Goal: Transaction & Acquisition: Purchase product/service

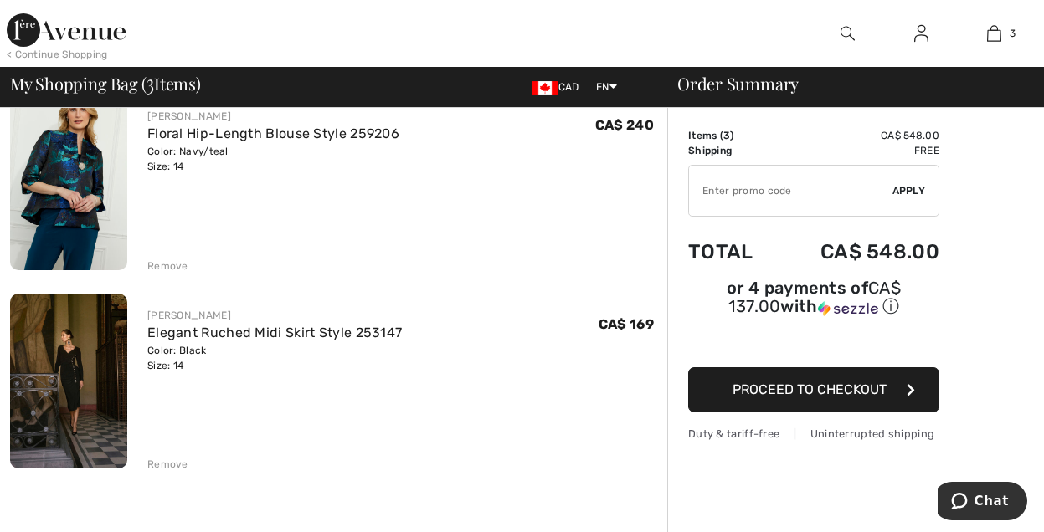
scroll to position [352, 0]
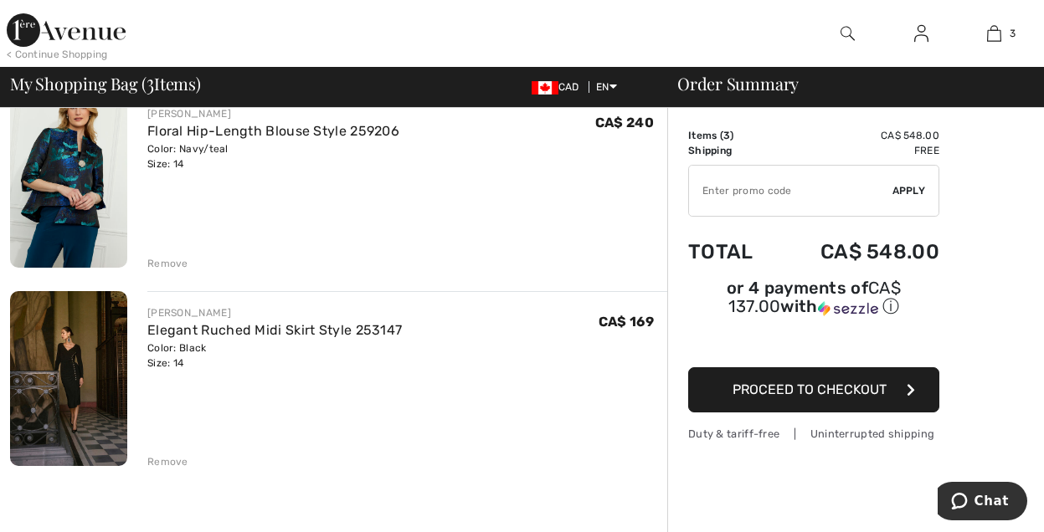
click at [68, 366] on img at bounding box center [68, 379] width 117 height 176
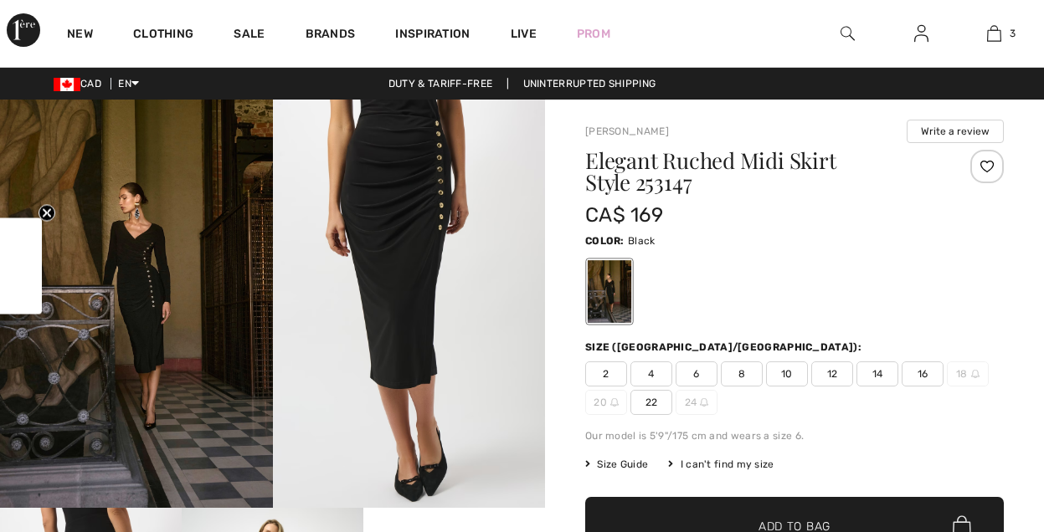
checkbox input "true"
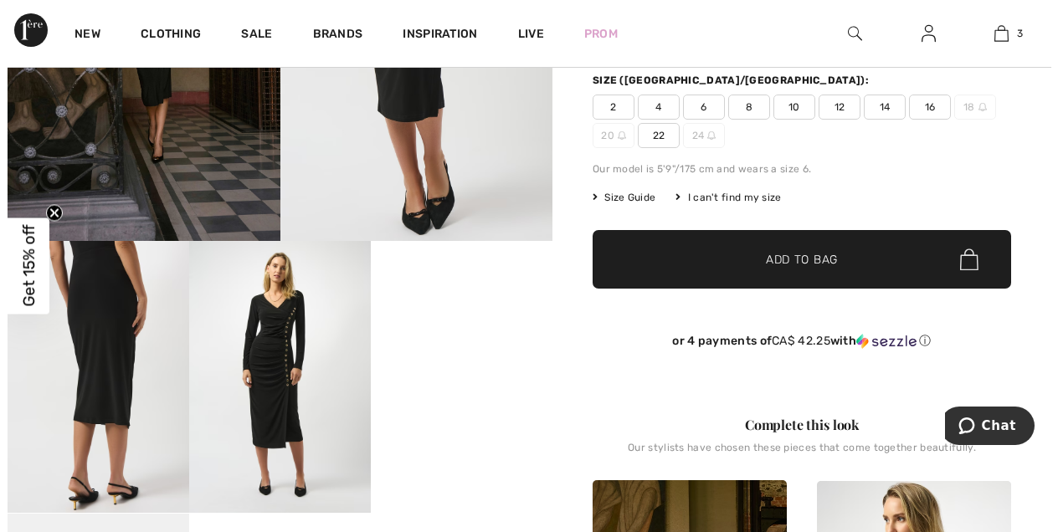
scroll to position [311, 0]
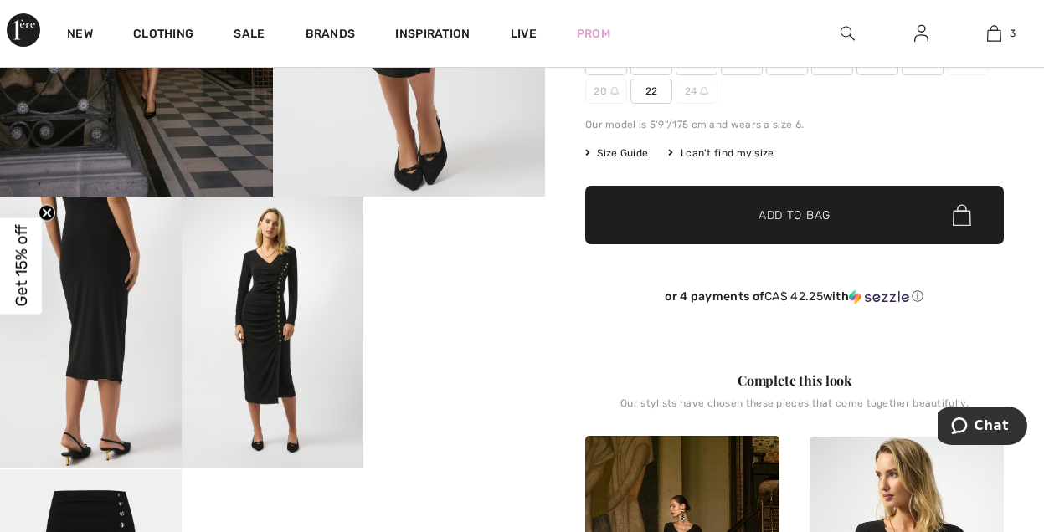
click at [265, 316] on img at bounding box center [273, 333] width 182 height 272
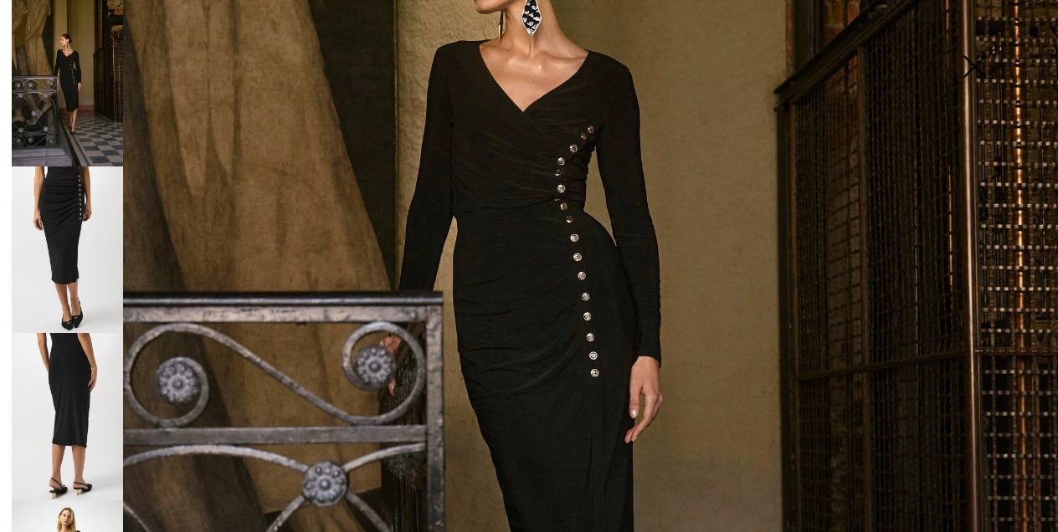
scroll to position [435, 0]
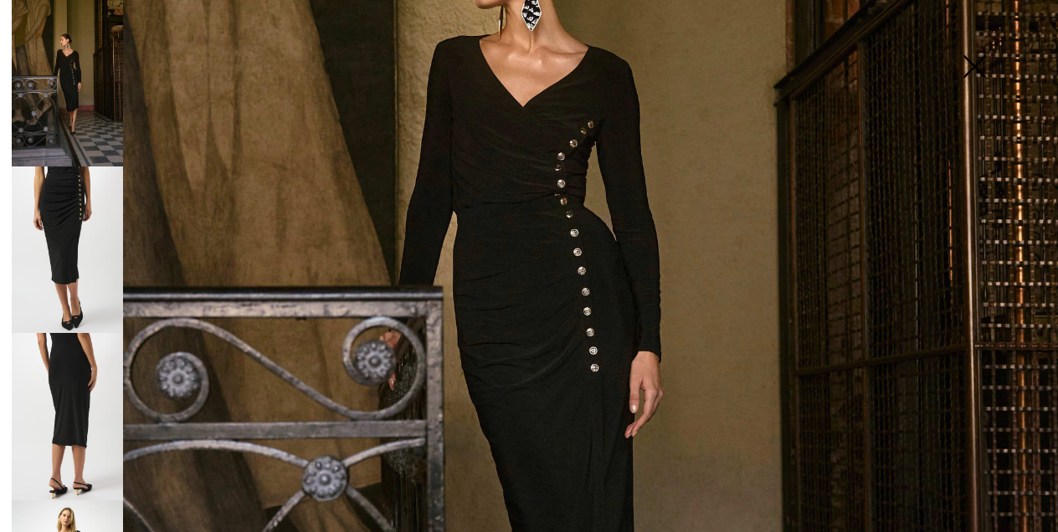
click at [50, 219] on img at bounding box center [67, 250] width 111 height 167
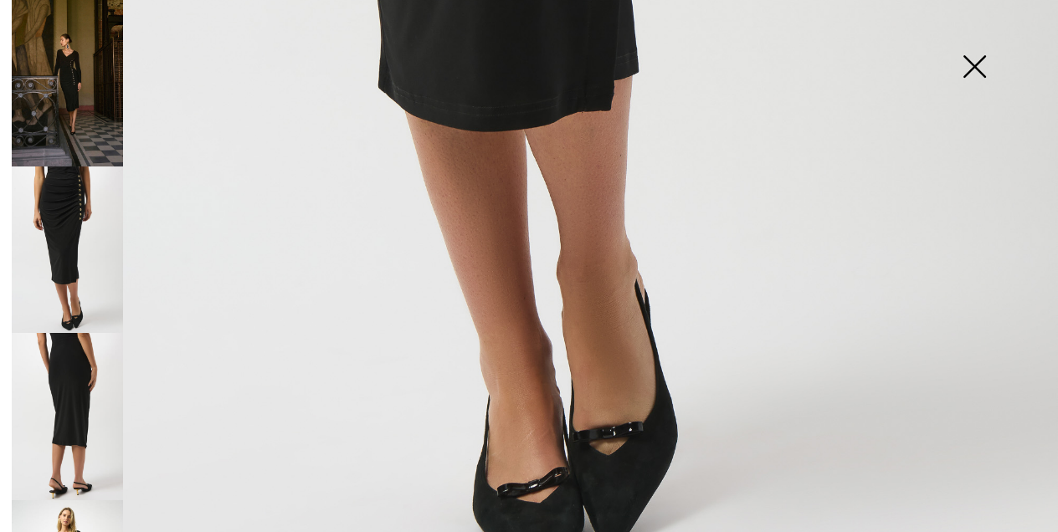
scroll to position [1006, 0]
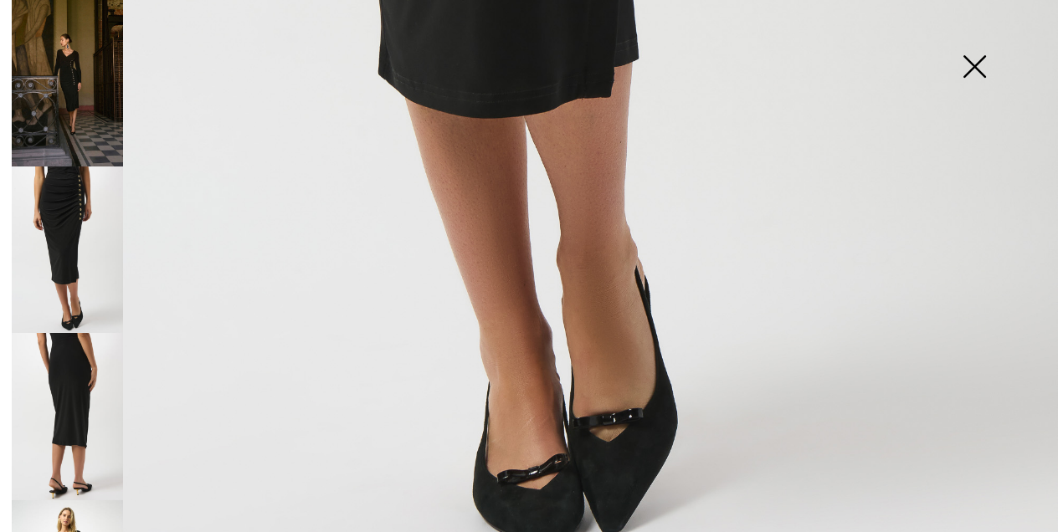
click at [69, 378] on img at bounding box center [67, 416] width 111 height 167
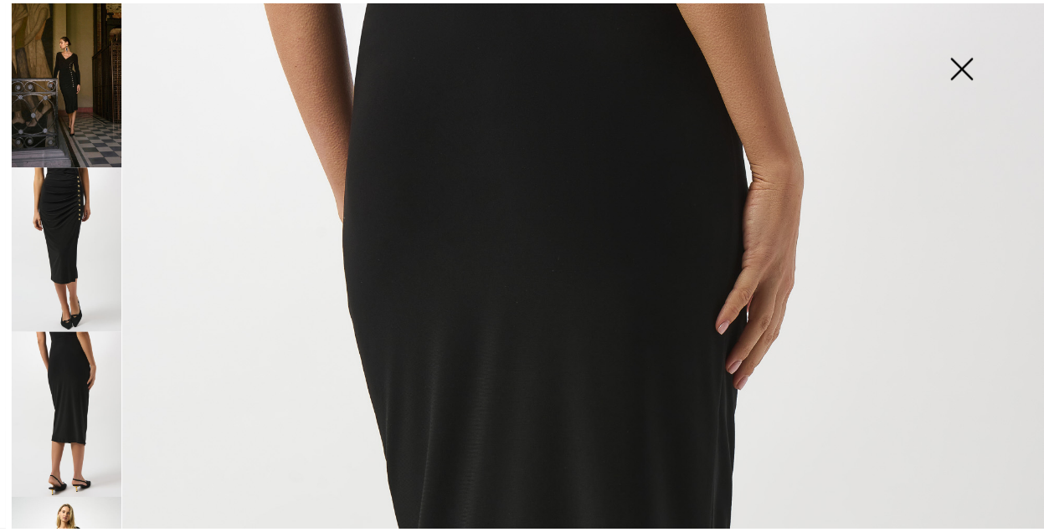
scroll to position [193, 0]
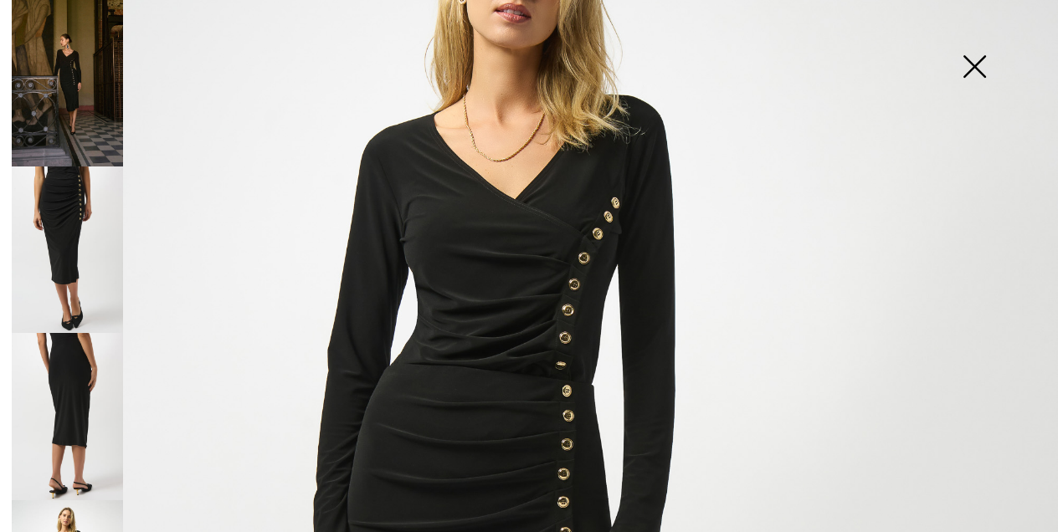
click at [968, 66] on img at bounding box center [975, 68] width 84 height 86
